Goal: Task Accomplishment & Management: Manage account settings

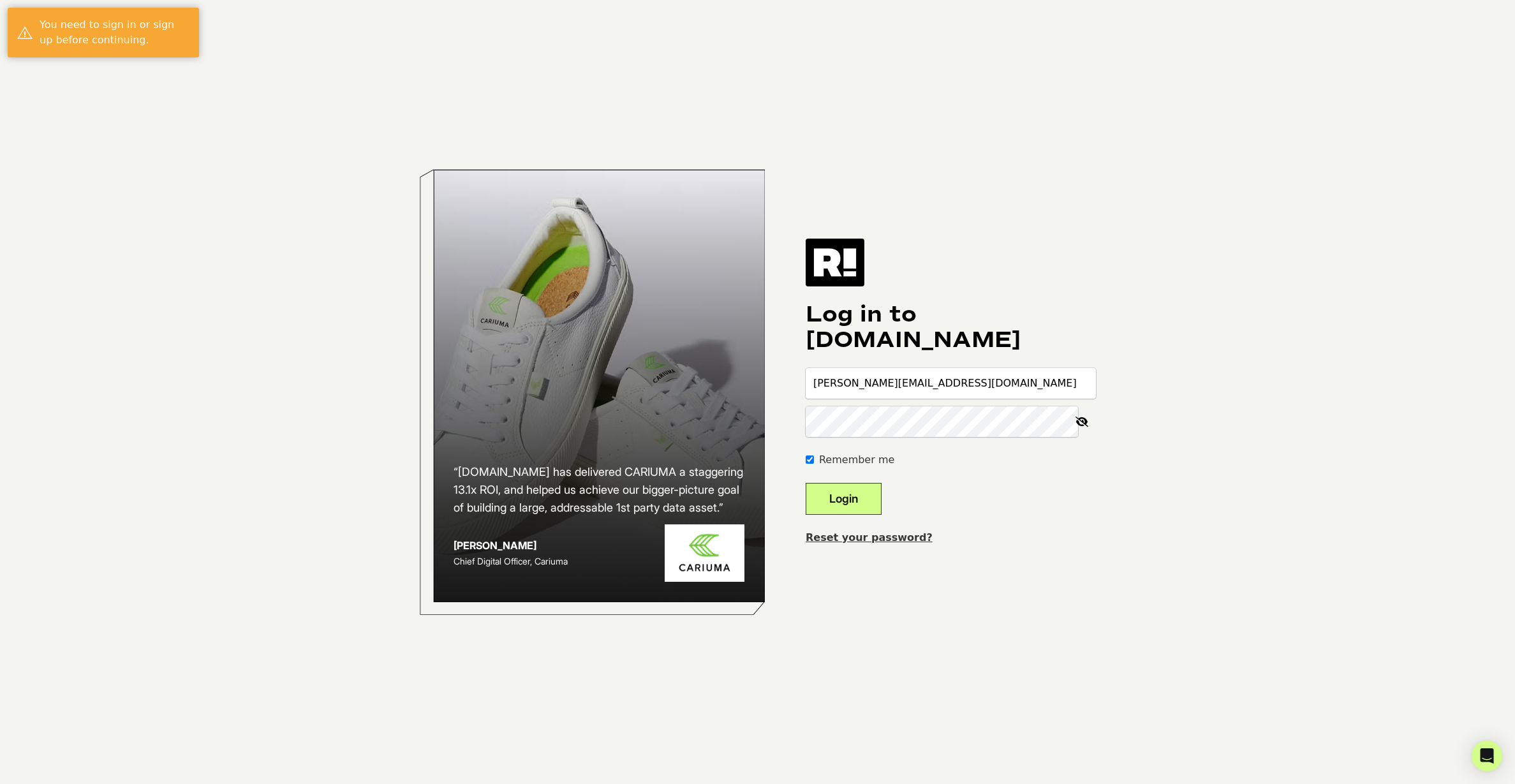
type input "jason@shopravella.com"
click at [862, 491] on button "Login" at bounding box center [844, 498] width 76 height 32
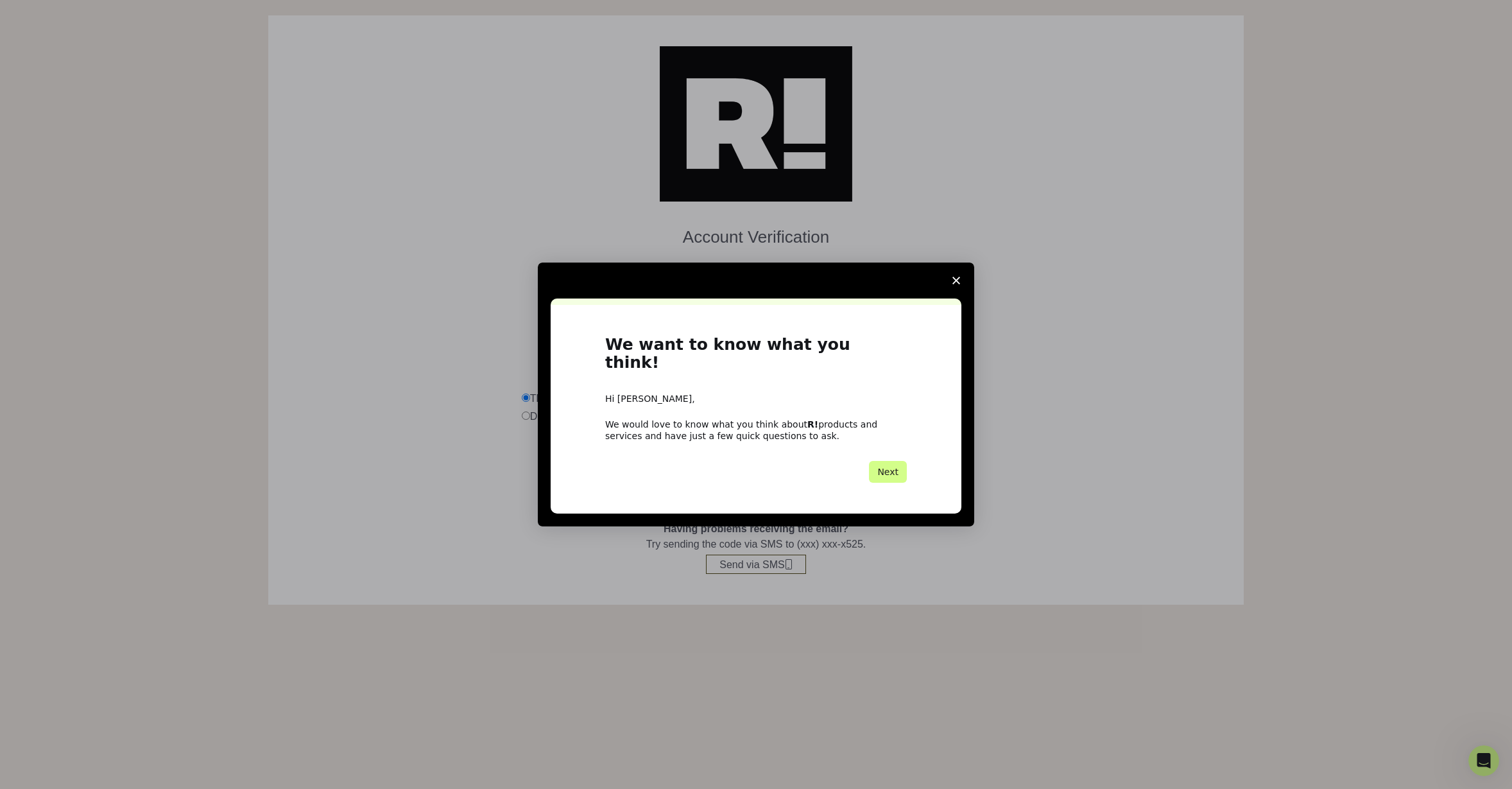
click at [950, 292] on span "Close survey" at bounding box center [956, 281] width 36 height 36
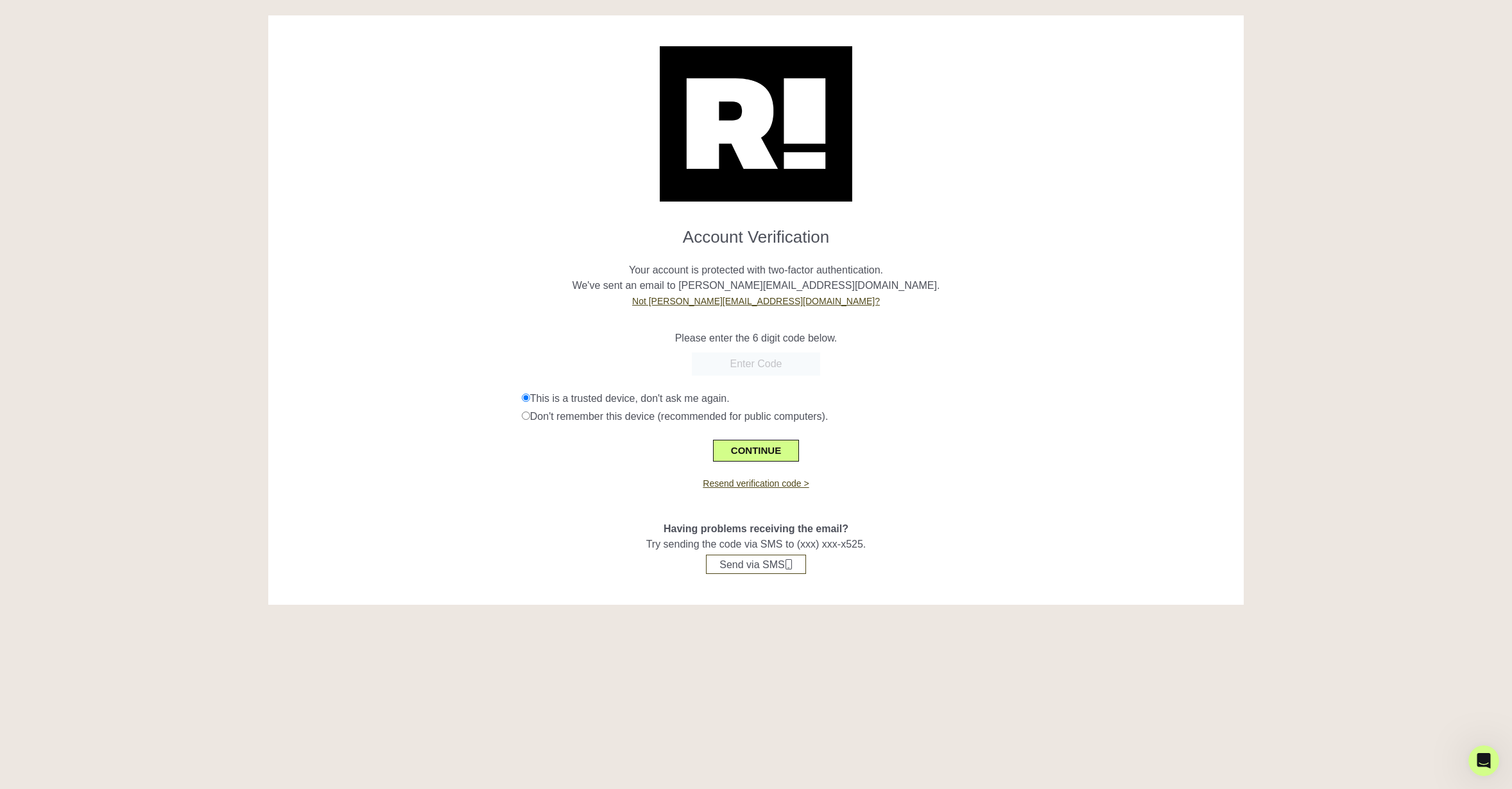
click at [762, 359] on input "text" at bounding box center [756, 364] width 129 height 23
paste input "140073"
type input "140073"
click at [767, 449] on button "CONTINUE" at bounding box center [756, 451] width 86 height 22
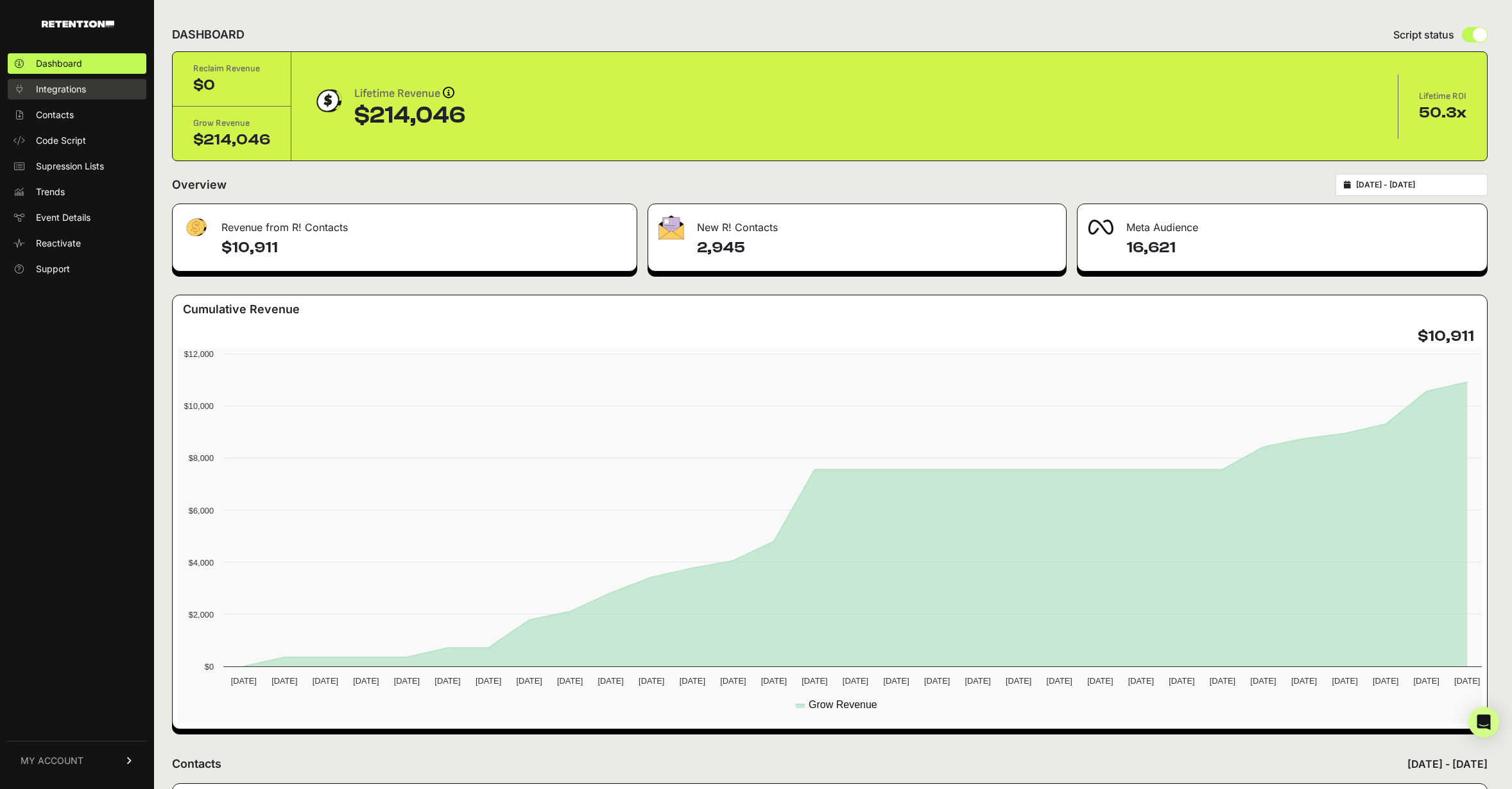
click at [71, 92] on span "Integrations" at bounding box center [61, 89] width 50 height 13
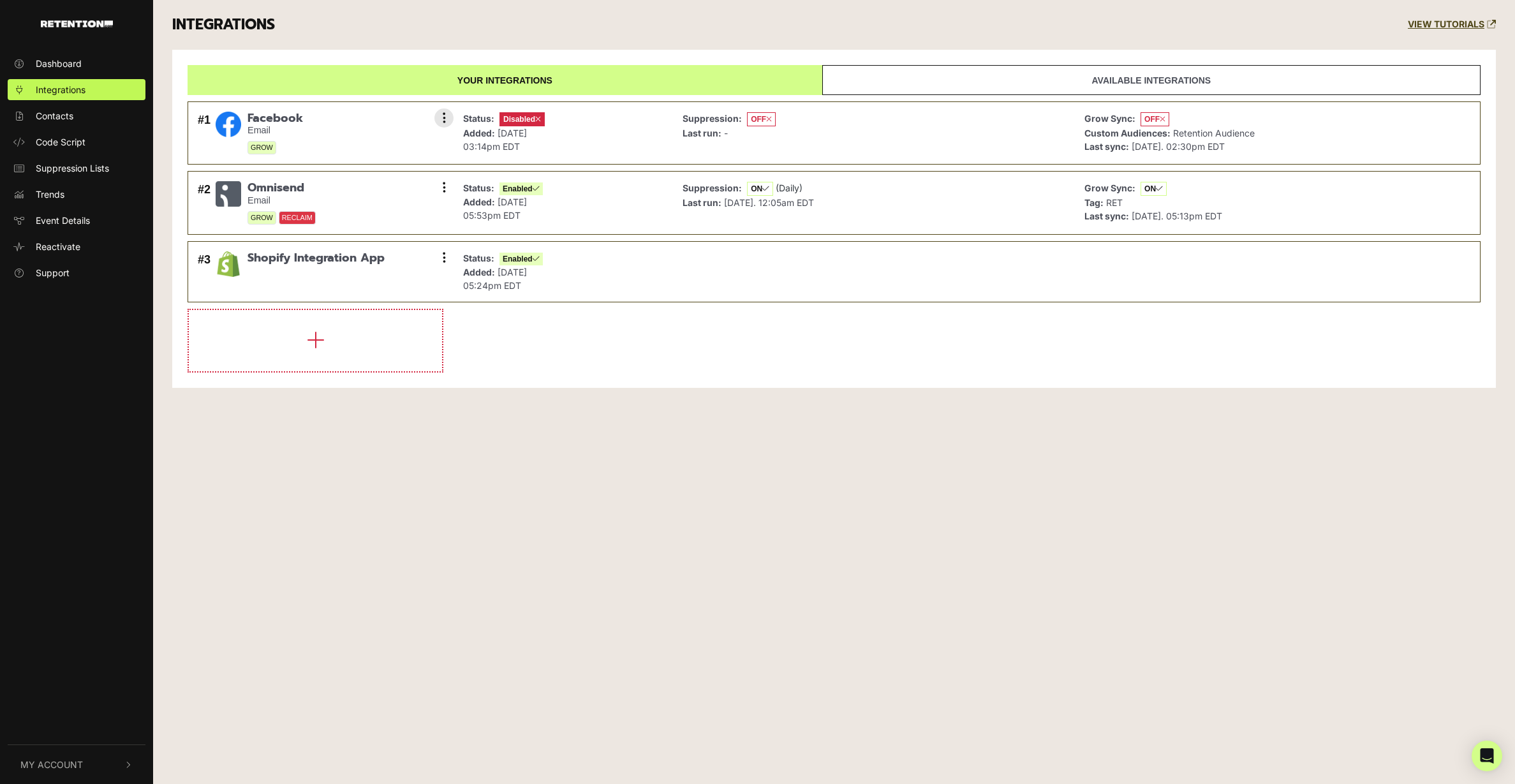
click at [493, 130] on strong "Added:" at bounding box center [479, 133] width 32 height 11
click at [441, 125] on button at bounding box center [444, 118] width 19 height 19
click at [362, 176] on link "Enable" at bounding box center [366, 175] width 121 height 29
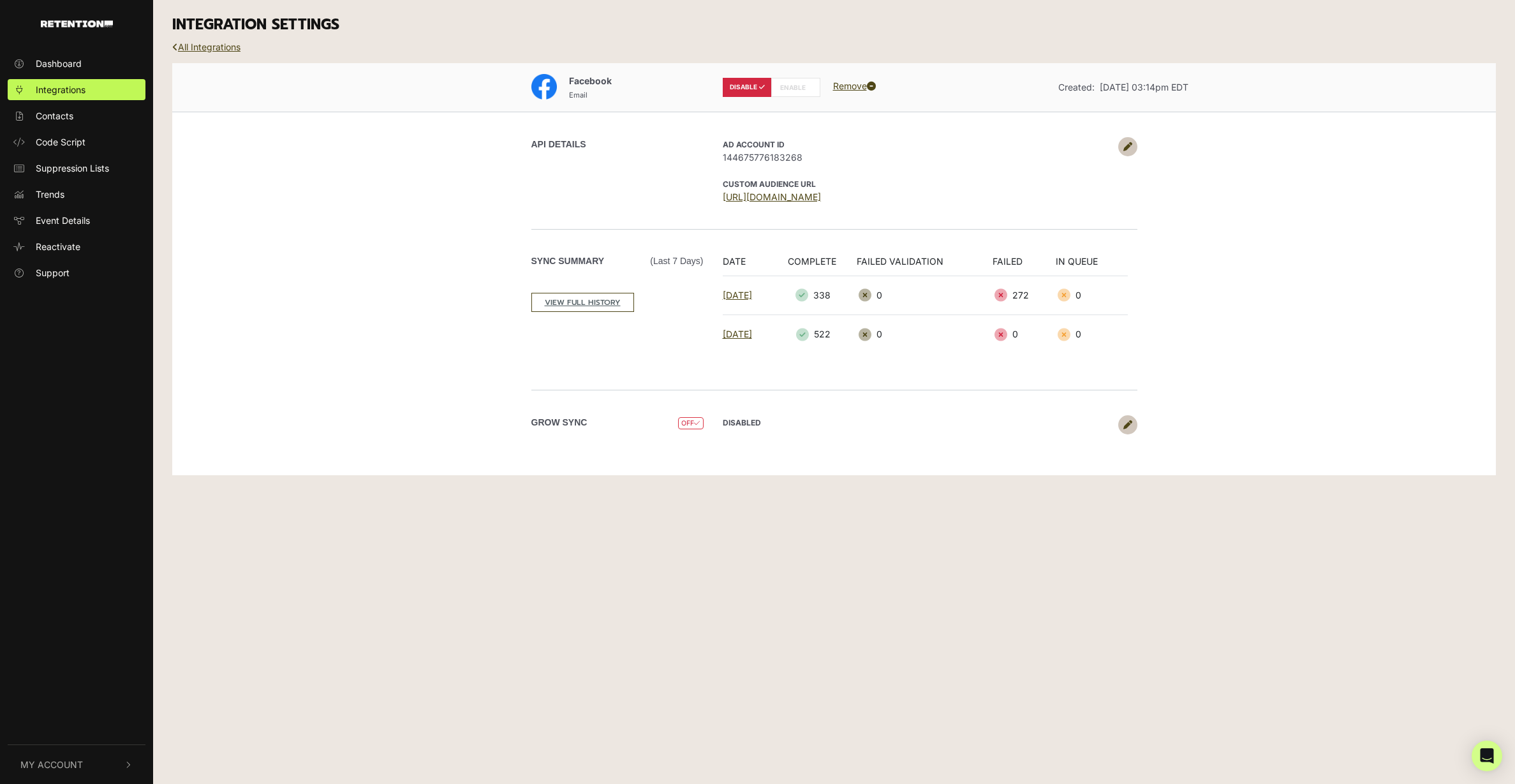
click at [797, 88] on label "ENABLE" at bounding box center [796, 87] width 49 height 19
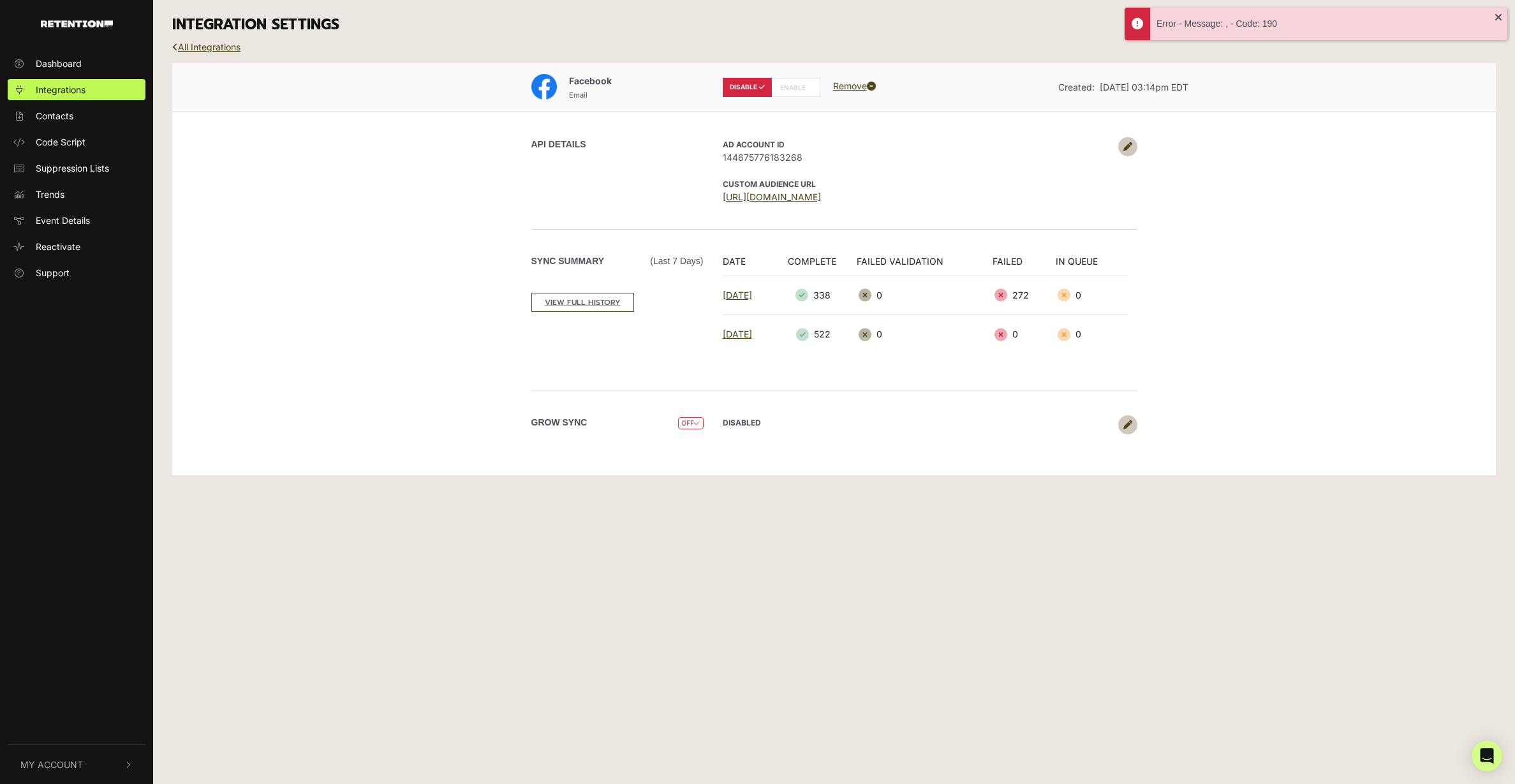
click at [697, 420] on icon at bounding box center [696, 423] width 5 height 7
click at [1129, 412] on div "Grow Sync OFF DISABLED Upload collected contacts? yes no Sync type Batch. Sync …" at bounding box center [834, 424] width 727 height 70
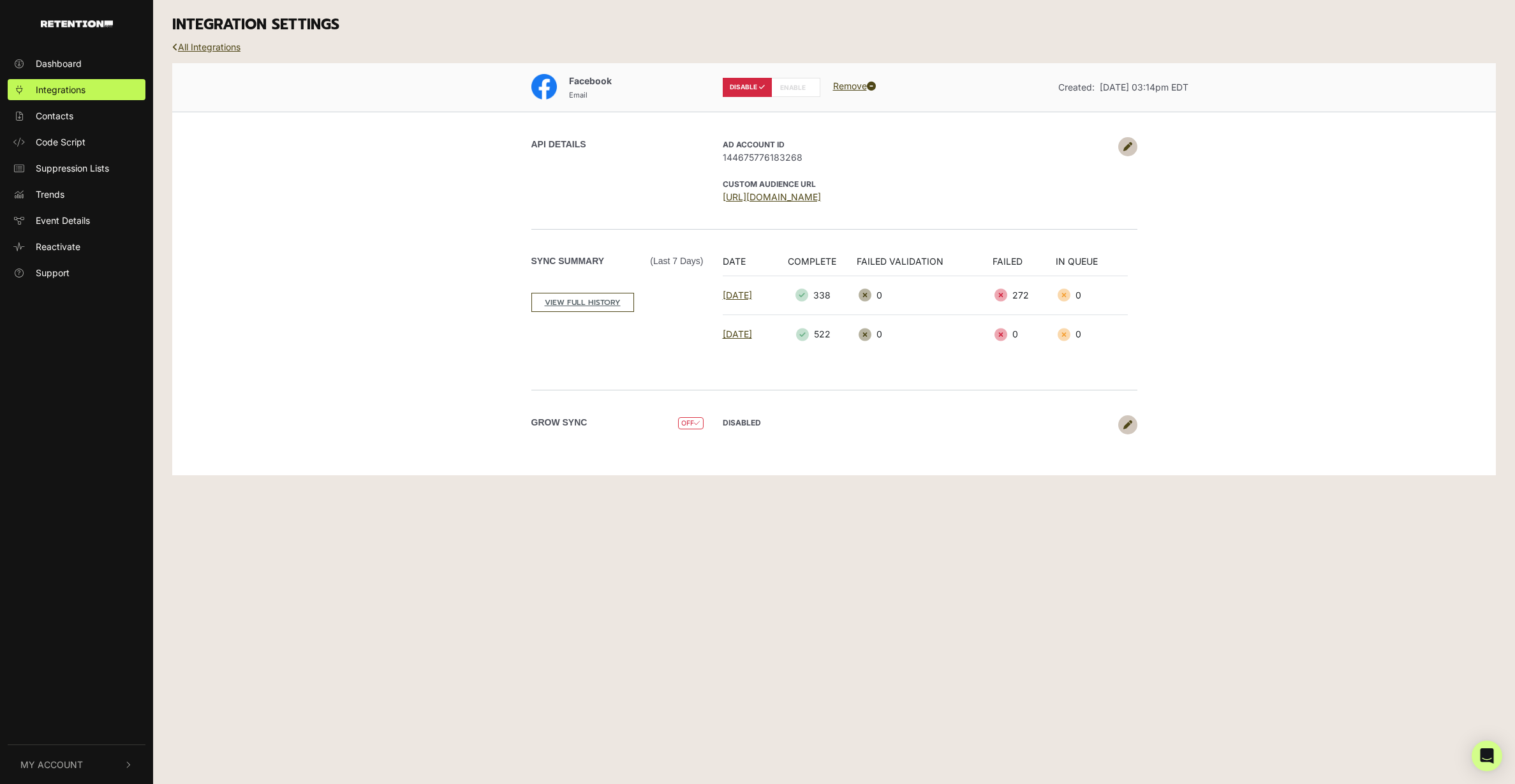
click at [1136, 416] on div "DISABLED Upload collected contacts? yes no Sync type Batch. Sync 2x day at 7am …" at bounding box center [925, 425] width 424 height 19
click at [1129, 426] on icon at bounding box center [1127, 424] width 9 height 9
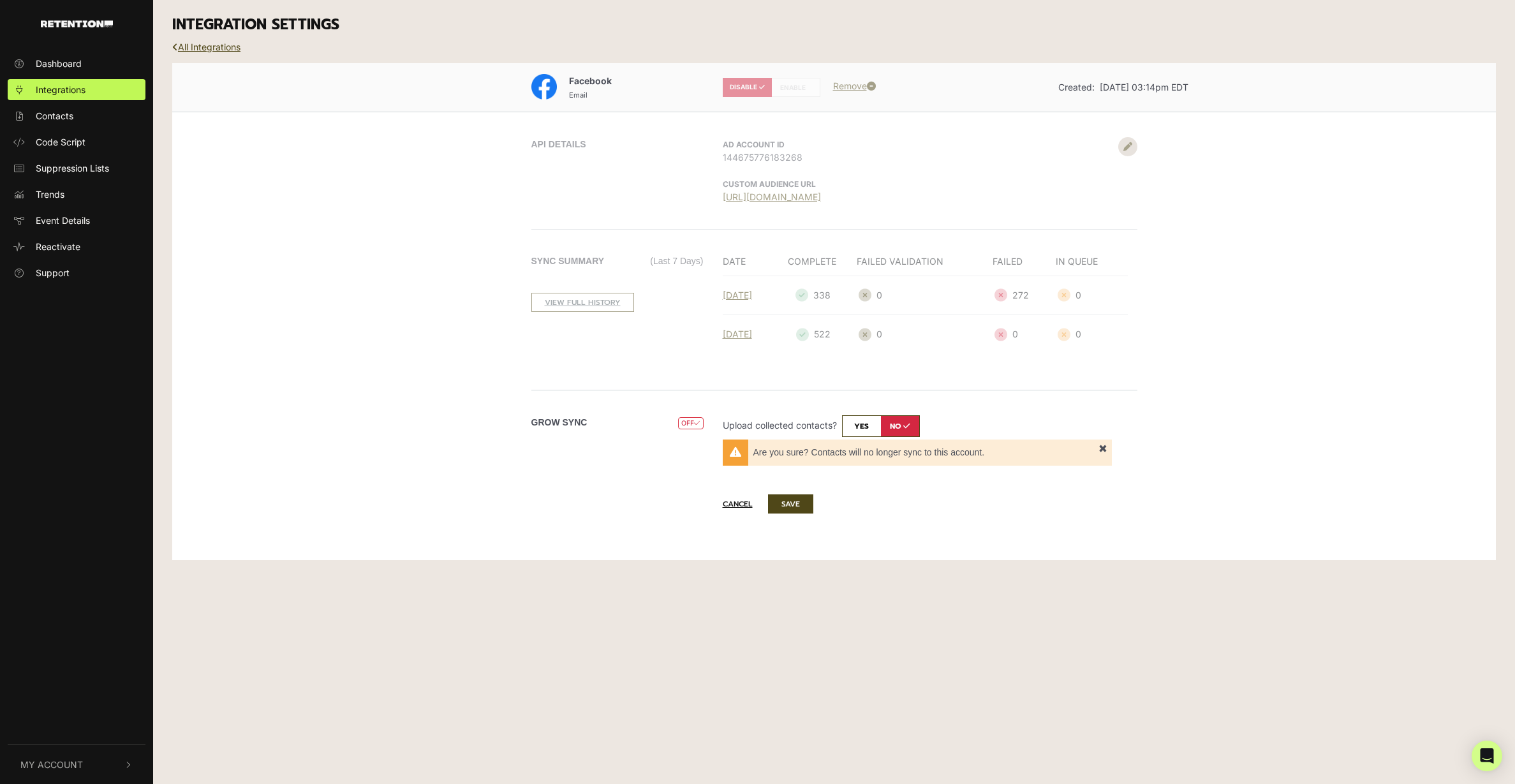
click at [1168, 394] on div "Grow Sync OFF DISABLED Upload collected contacts? yes no Sync type Batch. Sync …" at bounding box center [834, 445] width 727 height 112
click at [770, 83] on div "Facebook Email DISABLE ENABLE Remove Created: Jun 5, 2024 03:14pm EDT" at bounding box center [834, 87] width 727 height 29
click at [231, 46] on link "All Integrations" at bounding box center [206, 47] width 68 height 11
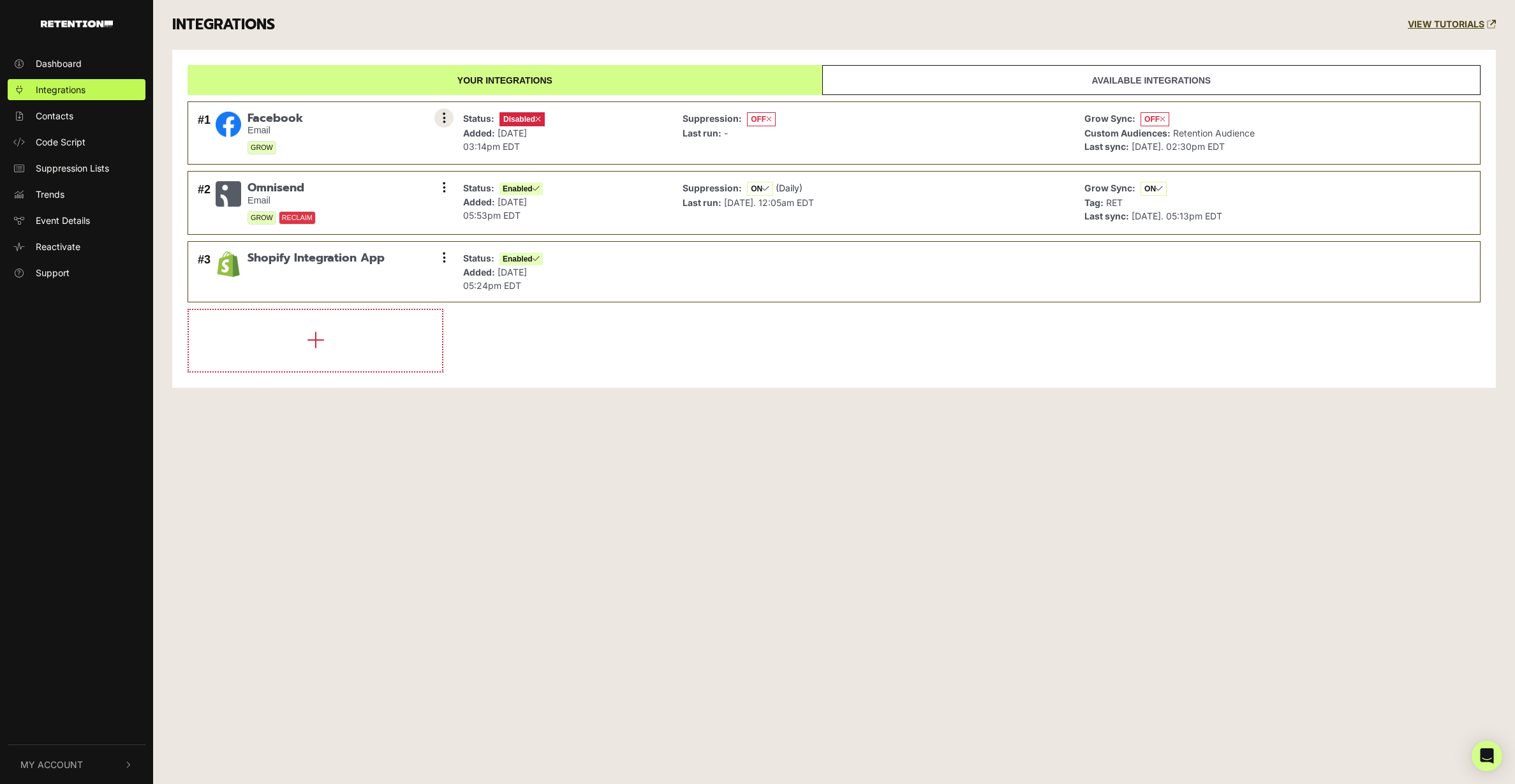
click at [441, 116] on button at bounding box center [444, 118] width 19 height 19
click at [365, 118] on link "Settings" at bounding box center [366, 119] width 121 height 28
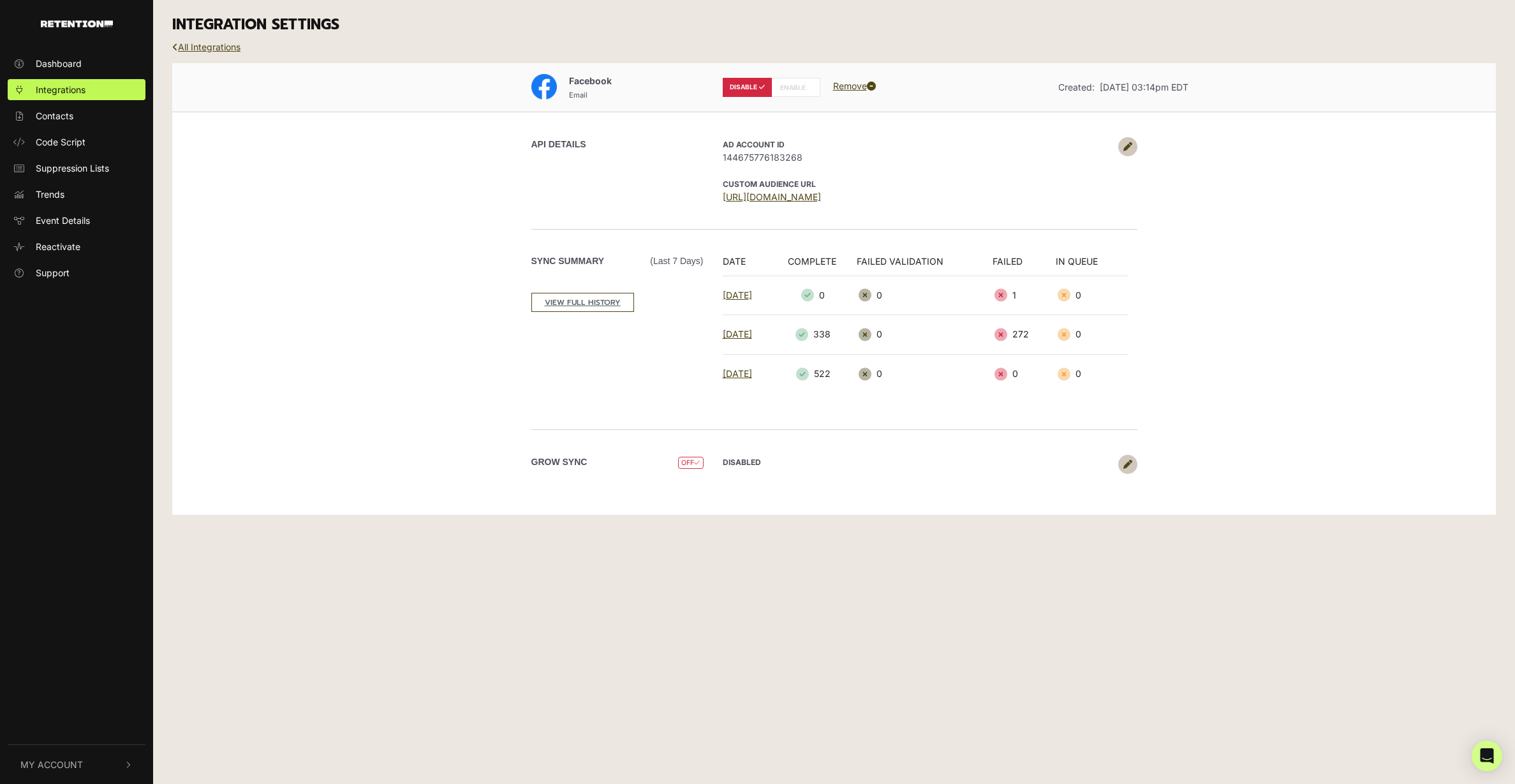
click at [1131, 149] on icon at bounding box center [1127, 146] width 9 height 9
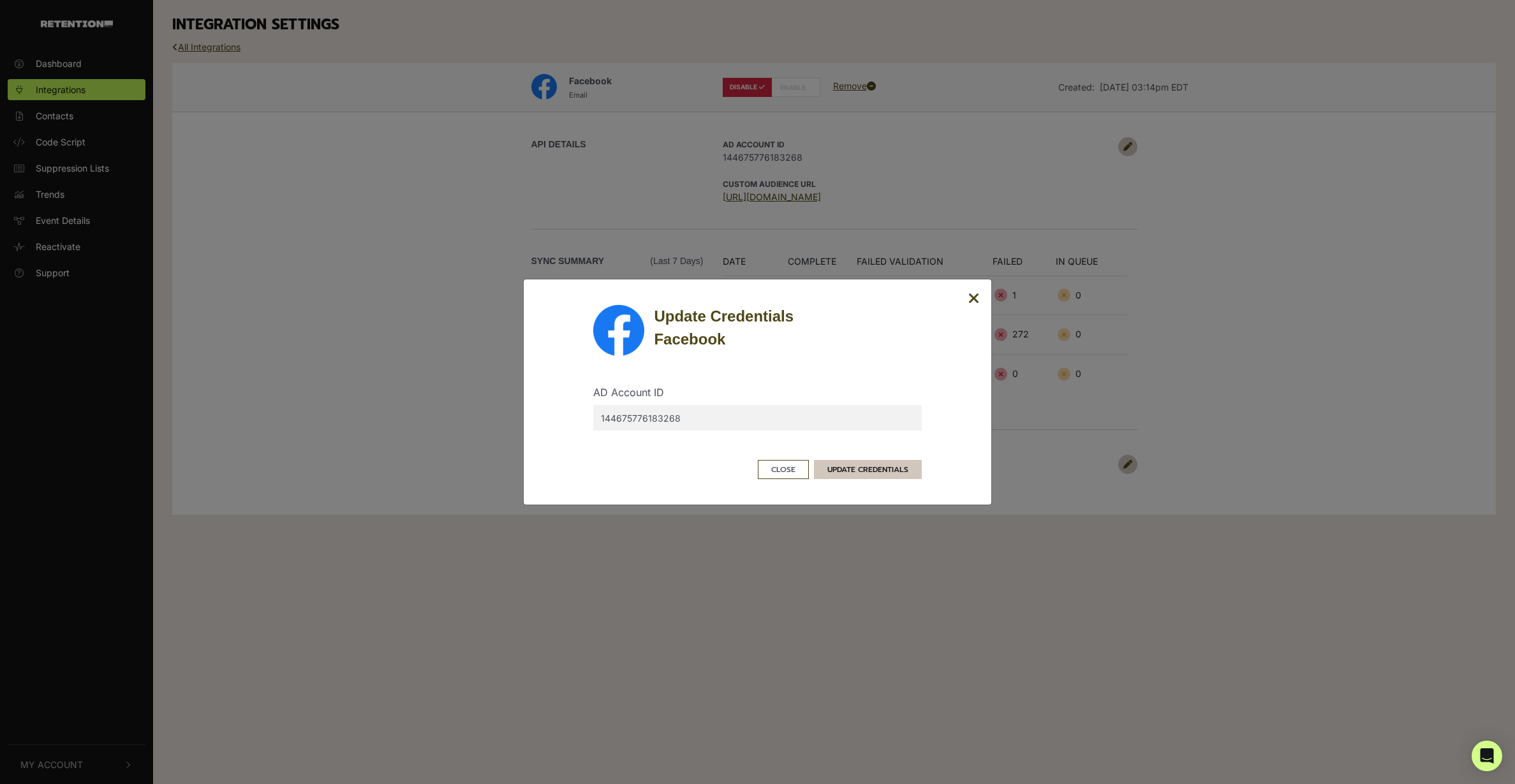
click at [906, 464] on button "UPDATE CREDENTIALS" at bounding box center [868, 469] width 108 height 19
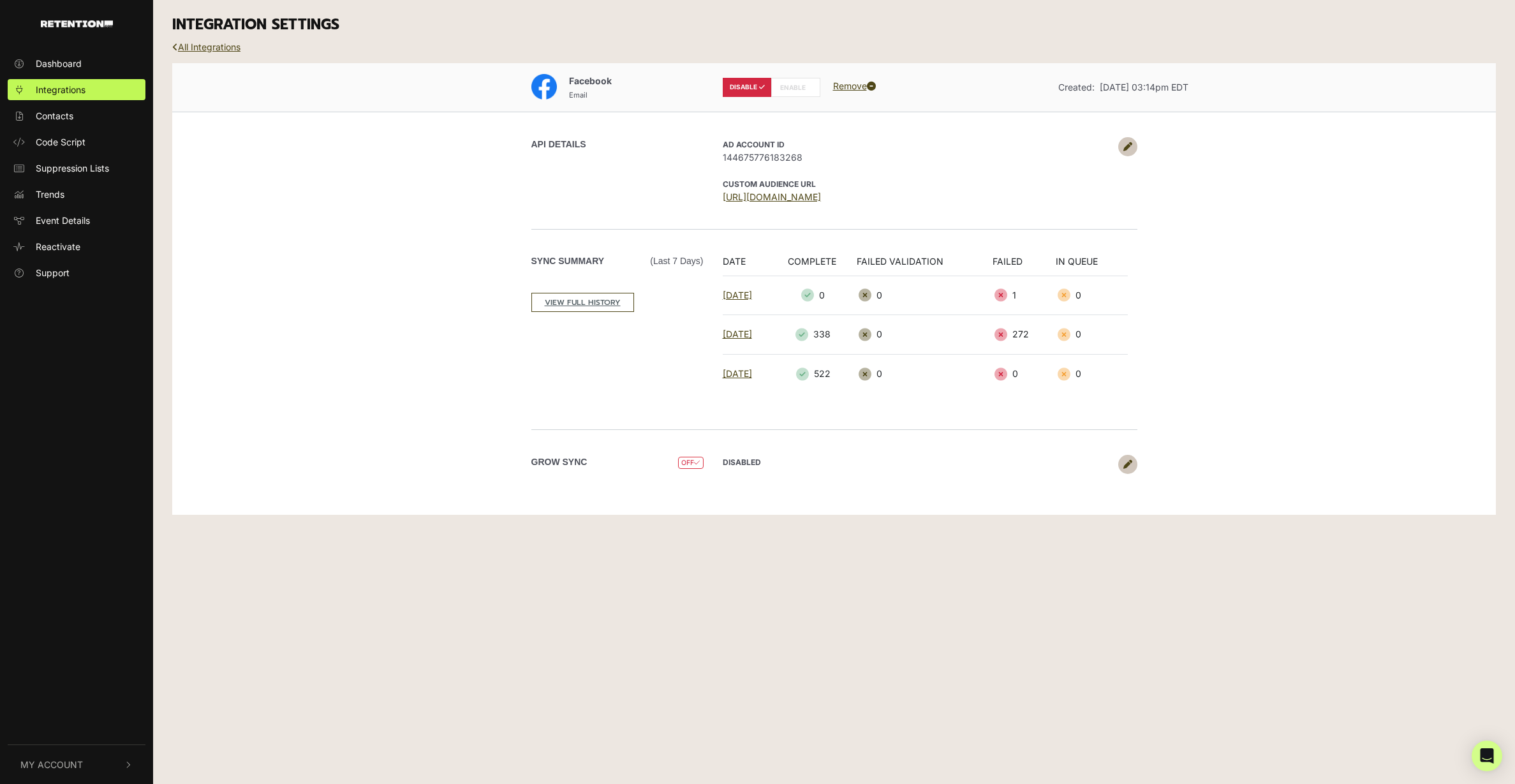
click at [784, 88] on label "ENABLE" at bounding box center [796, 87] width 49 height 19
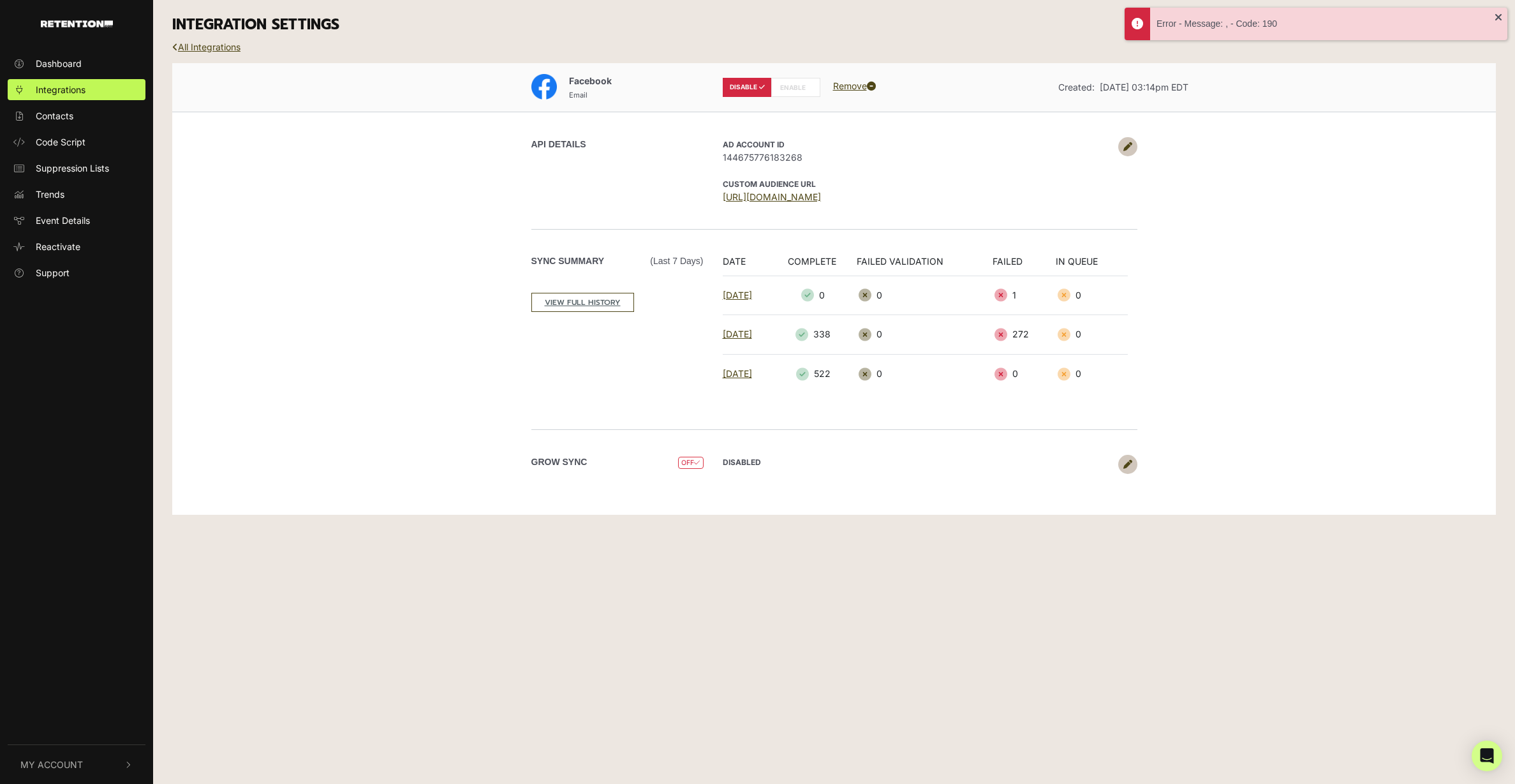
click at [784, 88] on label "ENABLE" at bounding box center [796, 87] width 49 height 19
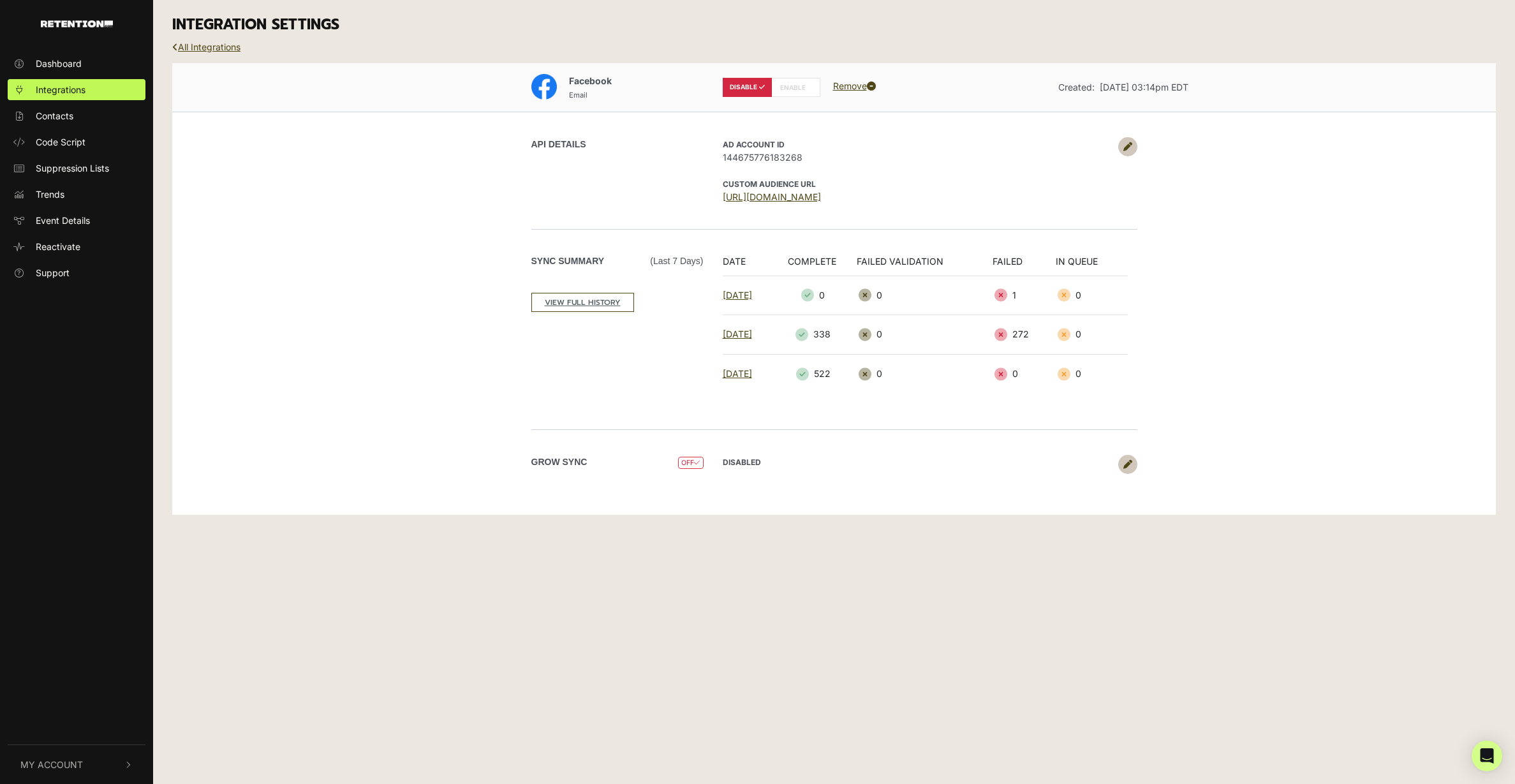
click at [1119, 146] on link at bounding box center [1127, 147] width 19 height 19
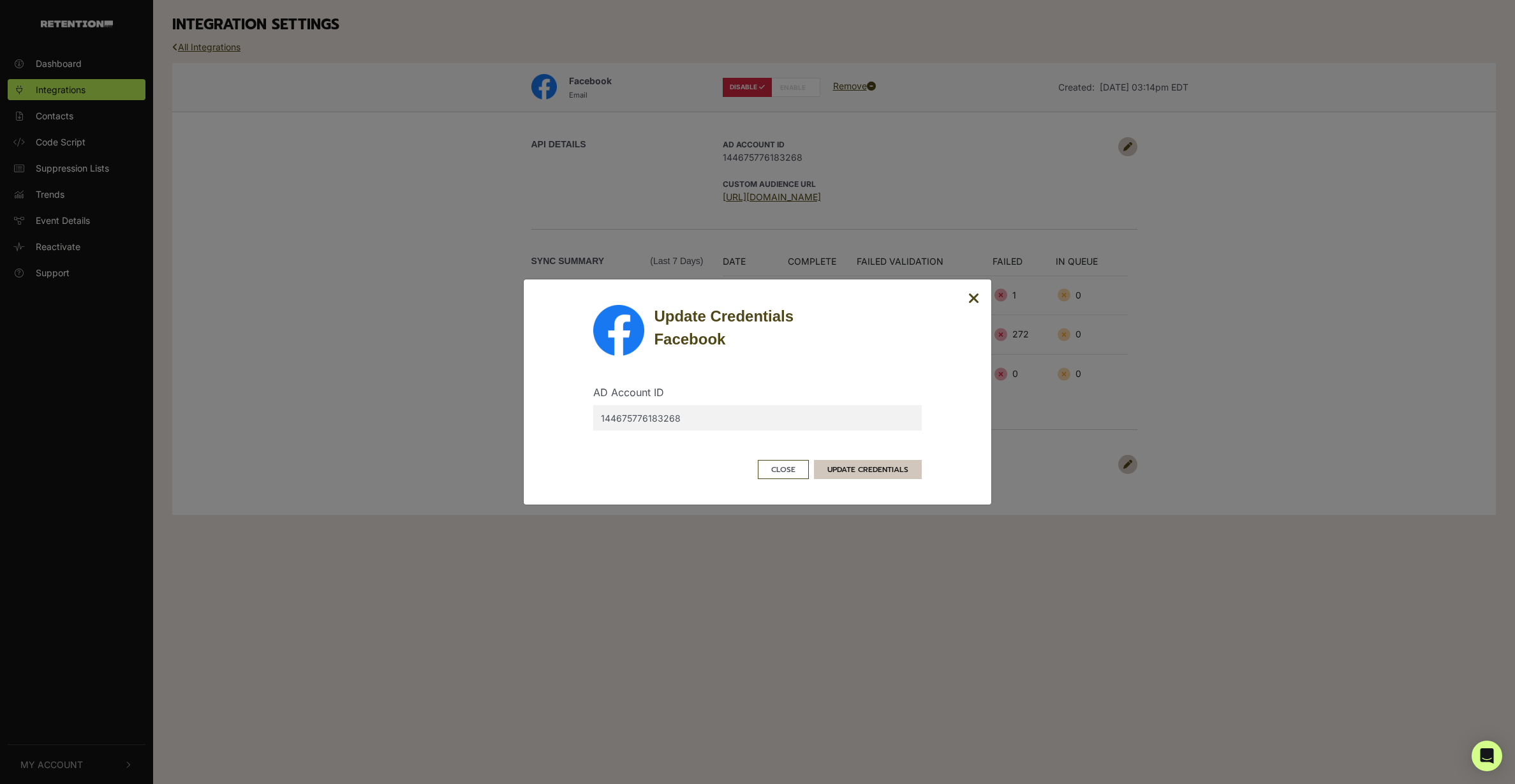
click at [858, 467] on button "UPDATE CREDENTIALS" at bounding box center [868, 469] width 108 height 19
